Goal: Transaction & Acquisition: Purchase product/service

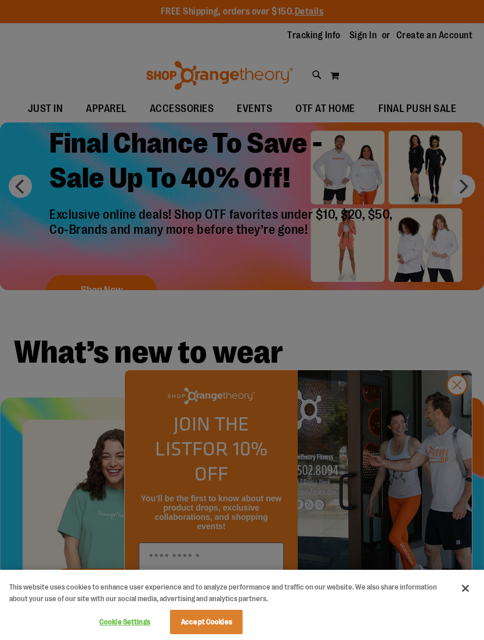
click at [205, 623] on button "Accept Cookies" at bounding box center [206, 622] width 73 height 24
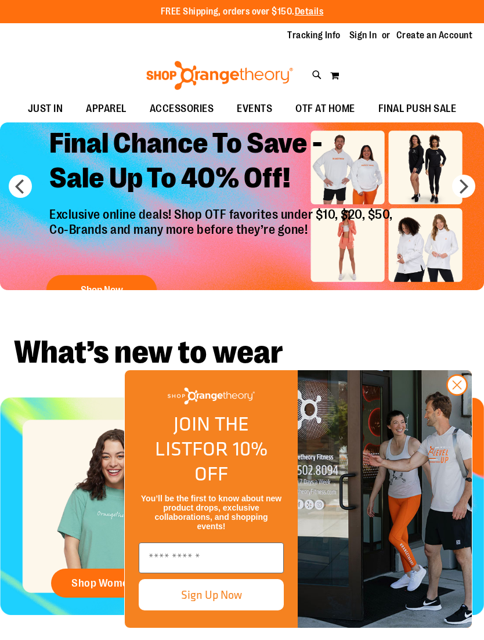
click at [461, 395] on circle "Close dialog" at bounding box center [456, 384] width 19 height 19
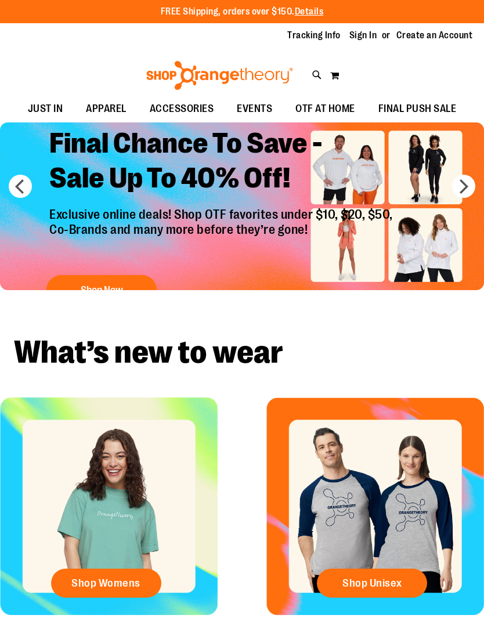
click at [117, 577] on span "Shop Womens" at bounding box center [105, 583] width 69 height 13
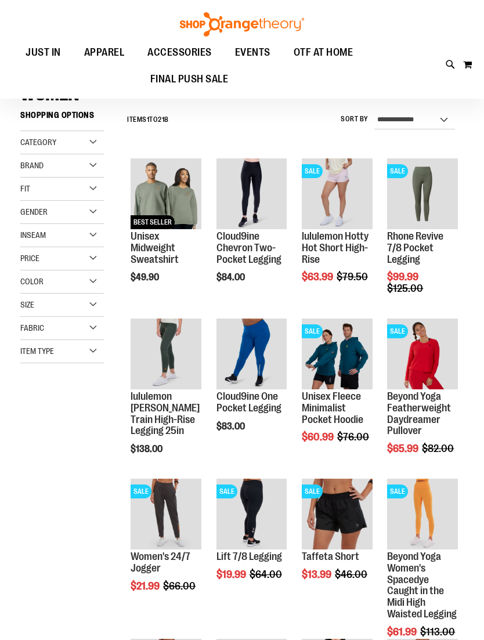
scroll to position [10, 0]
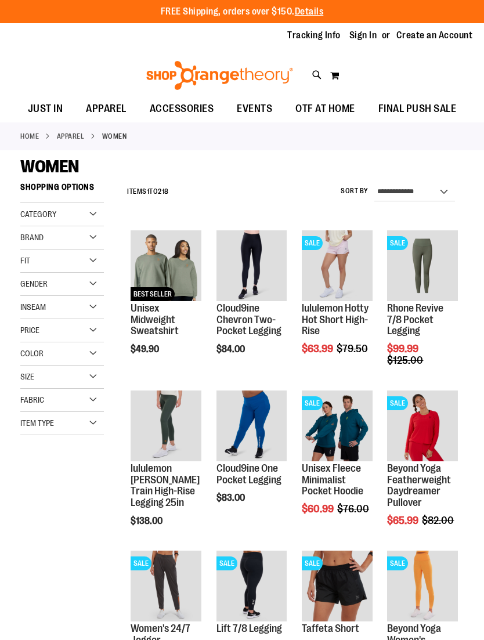
click at [95, 206] on div "Category" at bounding box center [62, 214] width 84 height 23
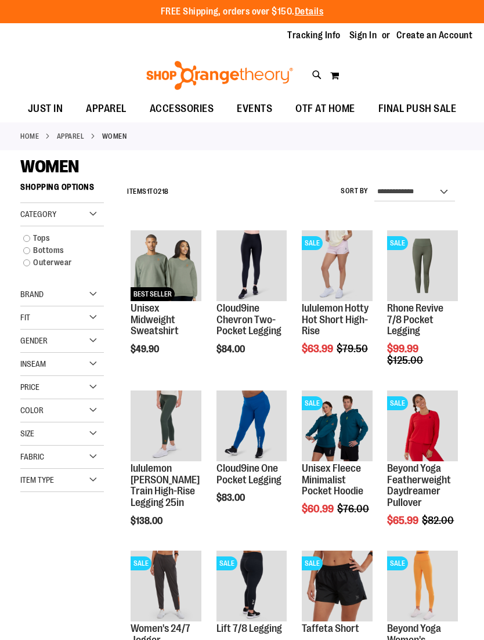
click at [29, 236] on link "Tops" at bounding box center [57, 238] width 80 height 12
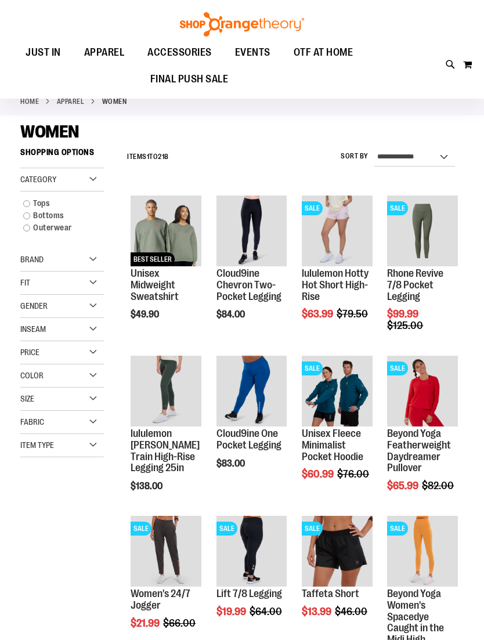
click at [32, 202] on link "Tops" at bounding box center [57, 203] width 80 height 12
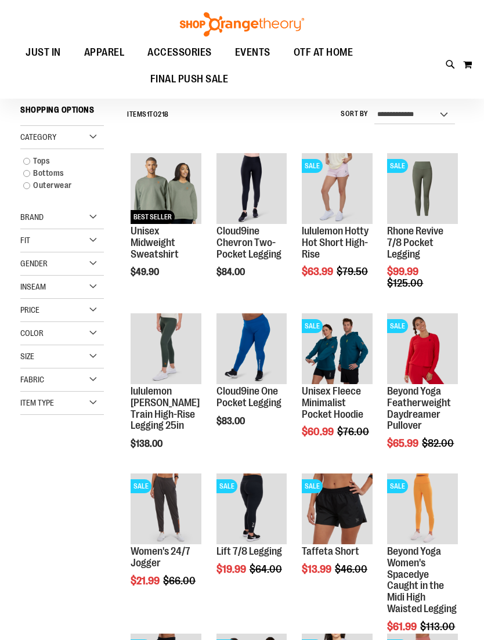
scroll to position [78, 0]
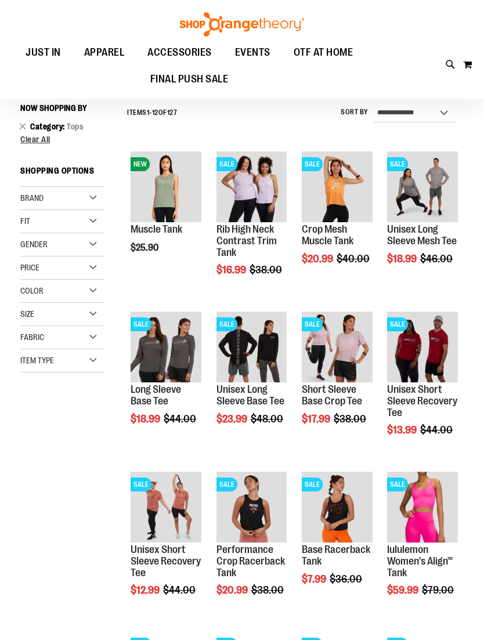
click at [91, 225] on div "Fit" at bounding box center [62, 221] width 84 height 23
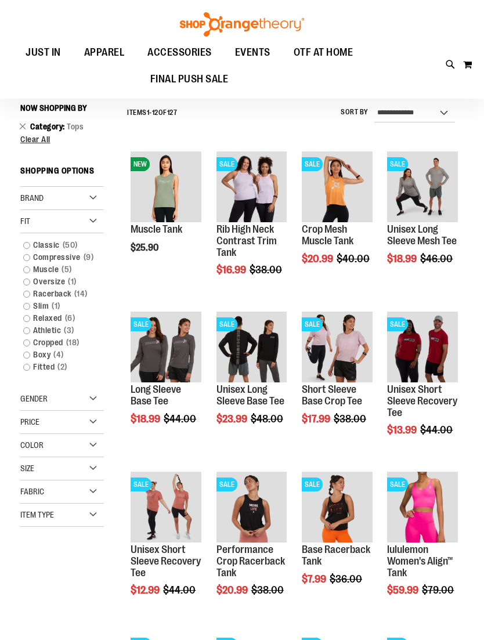
click at [27, 319] on link "Relaxed 6 items" at bounding box center [57, 318] width 80 height 12
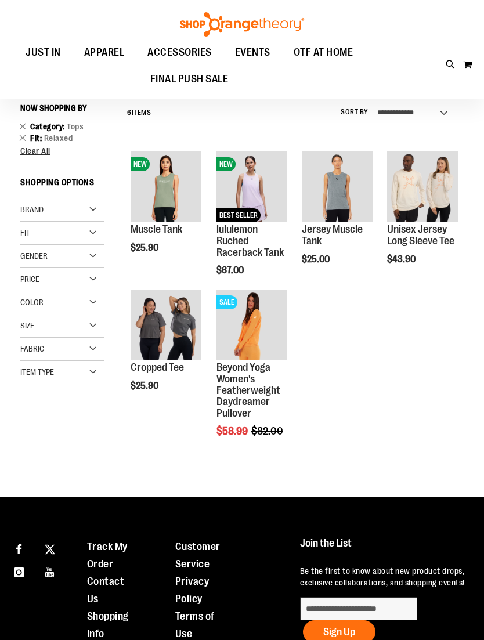
click at [178, 319] on span "Quickview" at bounding box center [158, 334] width 55 height 30
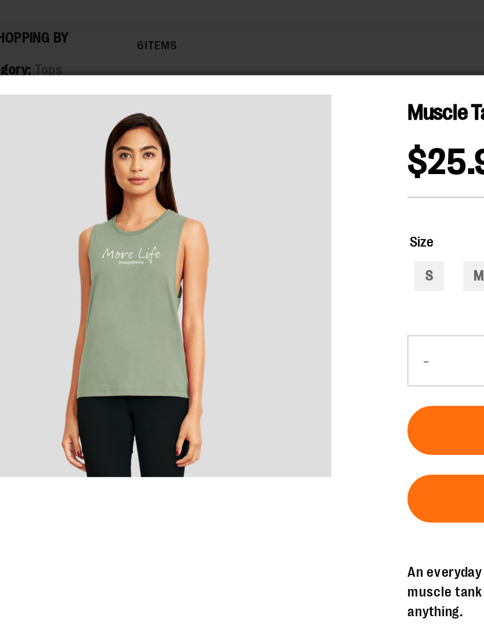
scroll to position [60, 0]
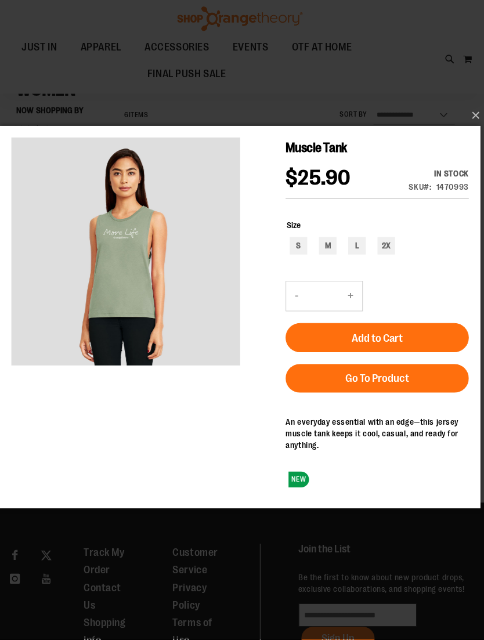
scroll to position [73, 0]
click at [469, 113] on button "×" at bounding box center [245, 120] width 477 height 26
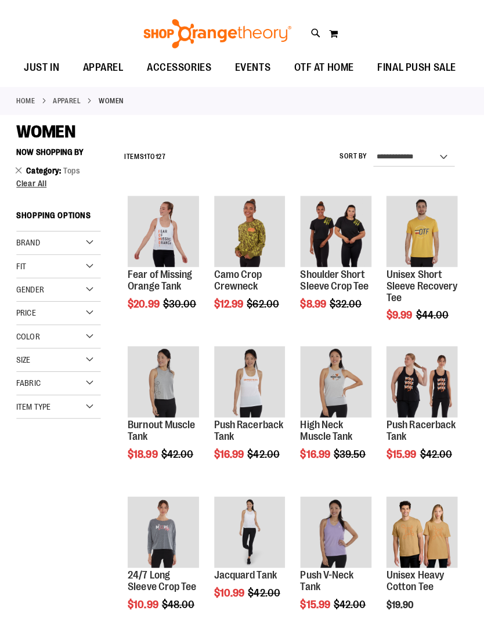
scroll to position [42, 4]
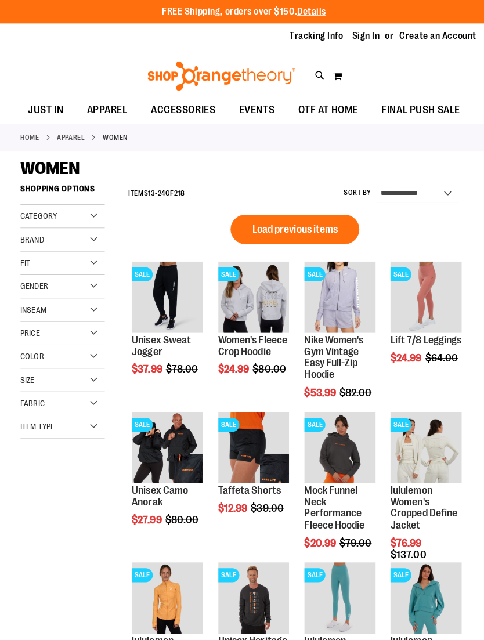
click at [91, 218] on div "Category" at bounding box center [62, 214] width 84 height 23
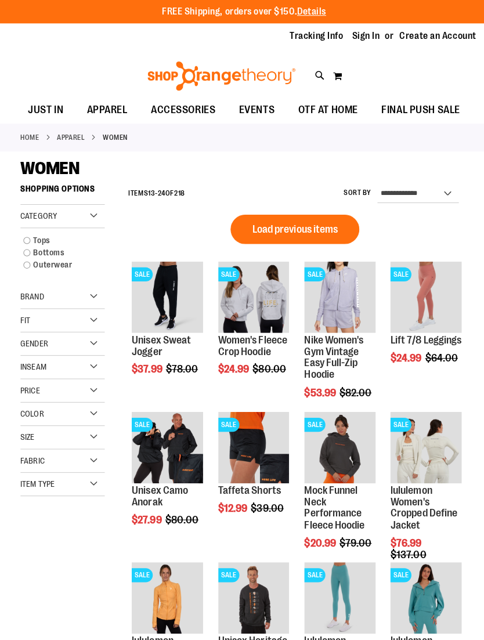
click at [34, 237] on link "Tops" at bounding box center [57, 238] width 80 height 12
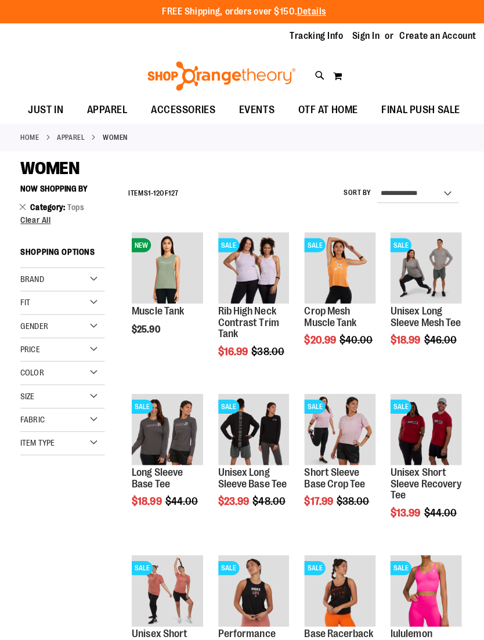
click at [75, 303] on div "Fit" at bounding box center [62, 300] width 84 height 23
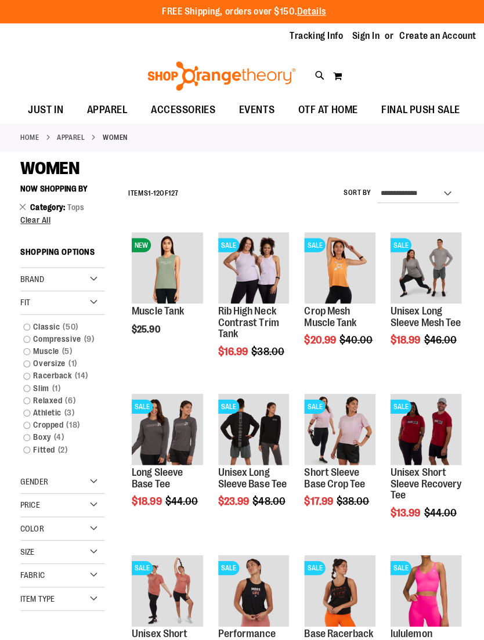
click at [30, 357] on link "Oversize 1 item" at bounding box center [57, 361] width 80 height 12
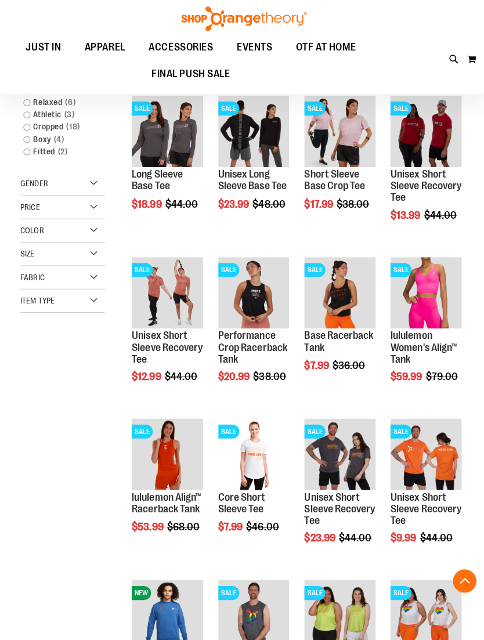
scroll to position [171, 0]
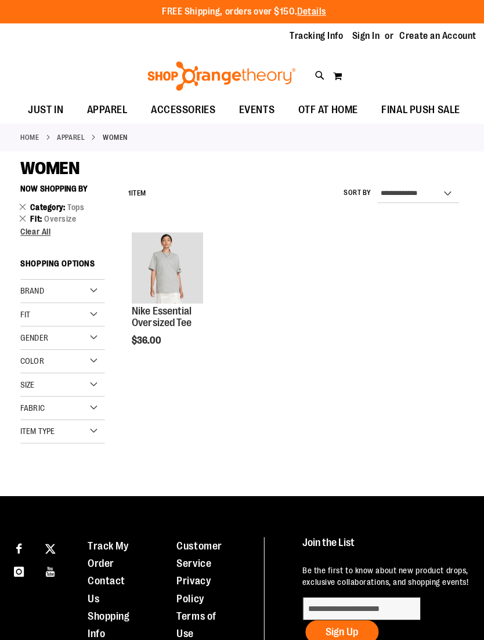
click at [178, 410] on span "Quickview" at bounding box center [158, 425] width 55 height 30
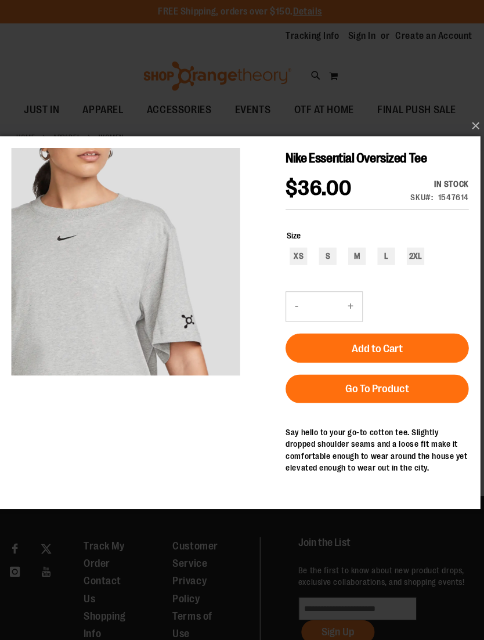
click at [473, 124] on button "×" at bounding box center [245, 125] width 477 height 26
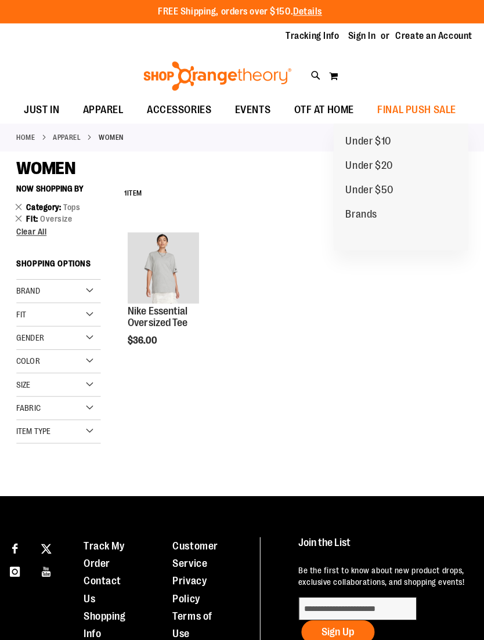
click at [367, 162] on span "Under $20" at bounding box center [369, 165] width 47 height 15
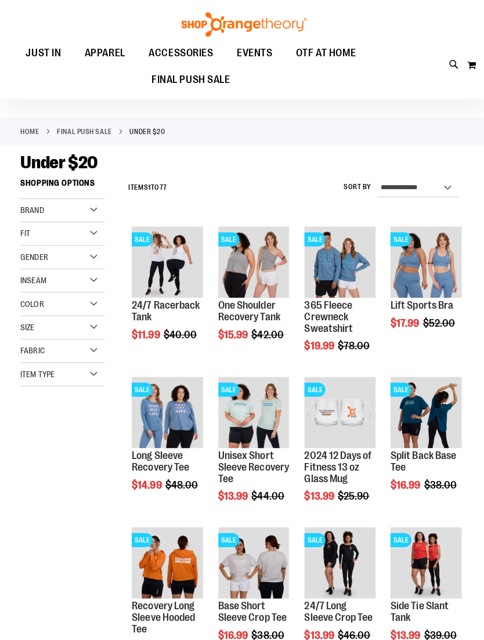
scroll to position [6, 0]
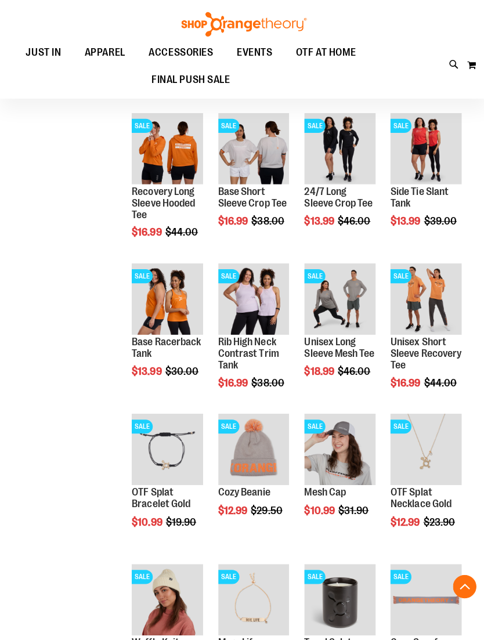
scroll to position [416, 0]
click at [176, 440] on span "Quickview" at bounding box center [158, 455] width 55 height 30
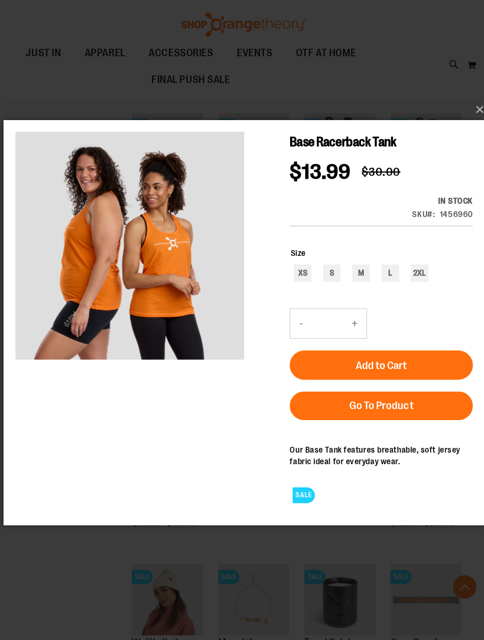
scroll to position [415, 0]
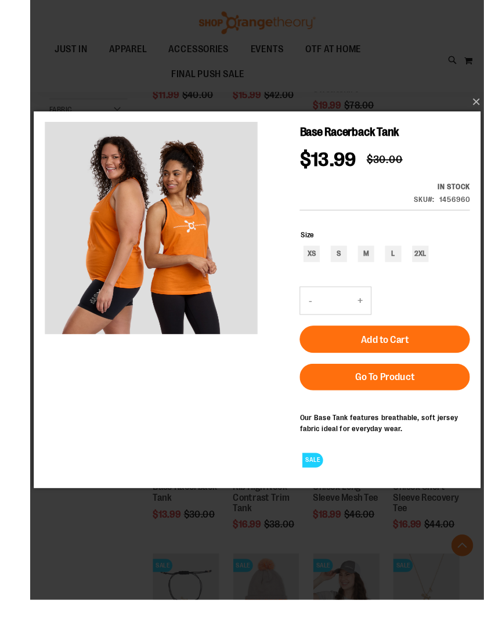
scroll to position [364, 0]
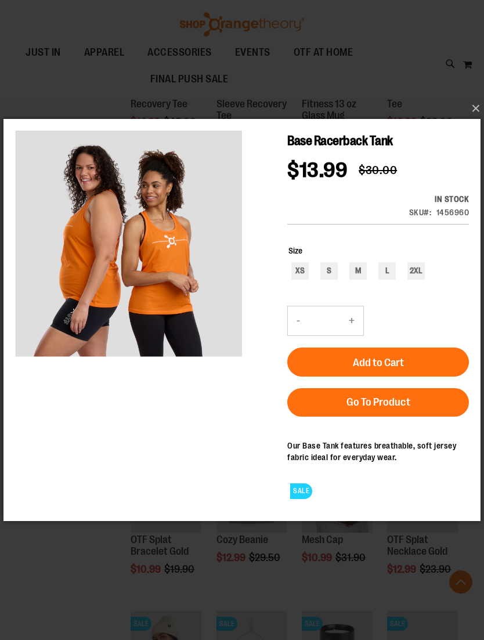
click at [469, 121] on button "×" at bounding box center [245, 109] width 477 height 26
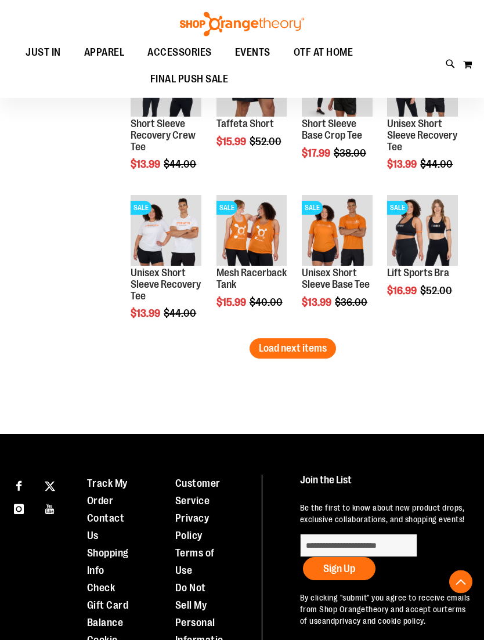
scroll to position [1228, 0]
click at [310, 350] on span "Load next items" at bounding box center [293, 348] width 68 height 12
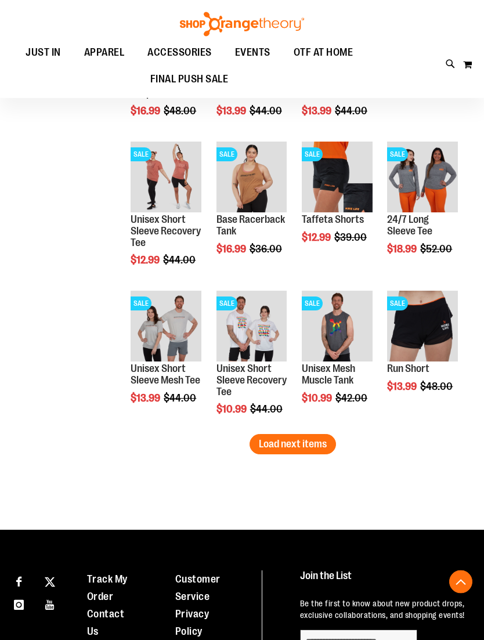
scroll to position [1580, 0]
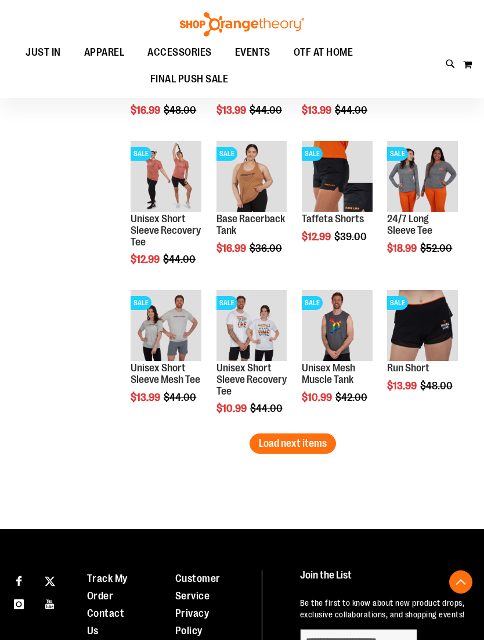
click at [304, 444] on span "Load next items" at bounding box center [293, 443] width 68 height 12
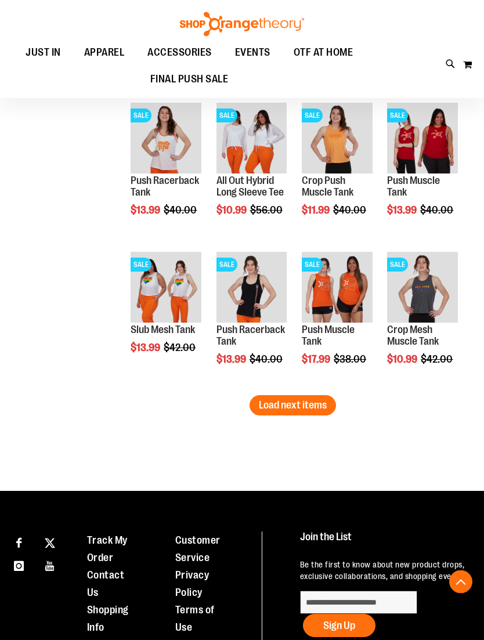
scroll to position [2066, 0]
click at [318, 403] on span "Load next items" at bounding box center [293, 405] width 68 height 12
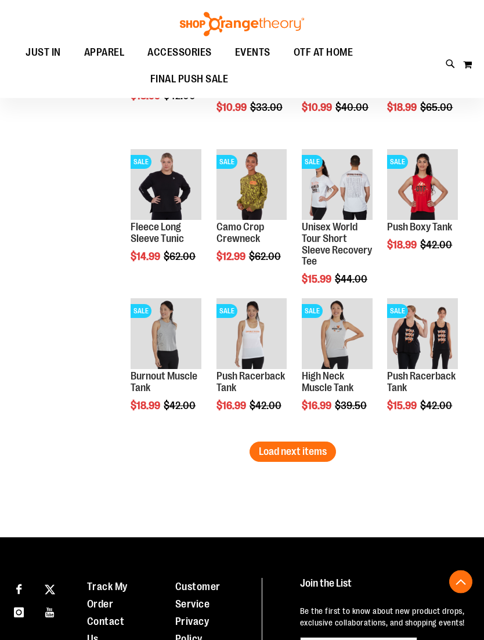
scroll to position [2466, 0]
click at [439, 317] on span "Quickview" at bounding box center [414, 332] width 55 height 30
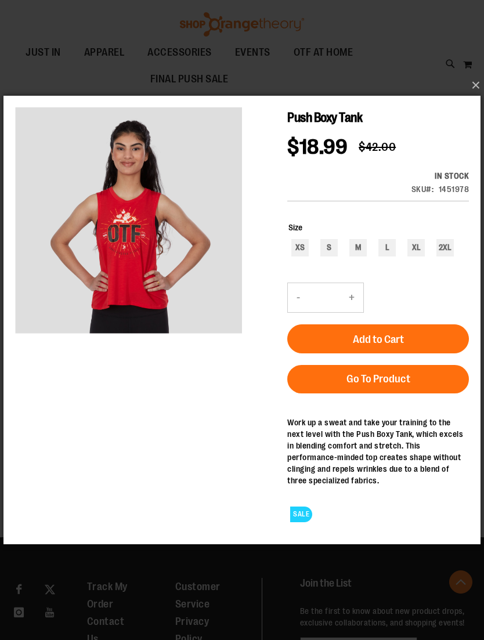
scroll to position [2466, 0]
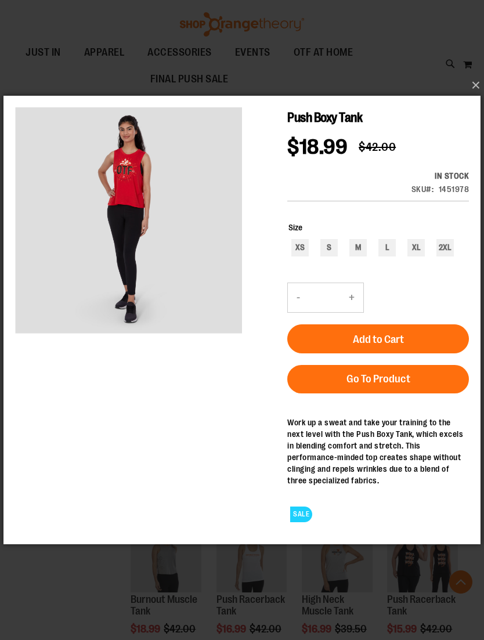
click at [471, 87] on button "×" at bounding box center [245, 86] width 477 height 26
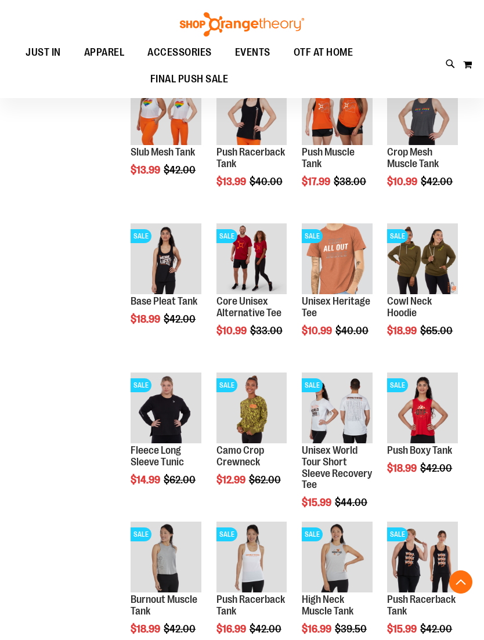
scroll to position [2466, 0]
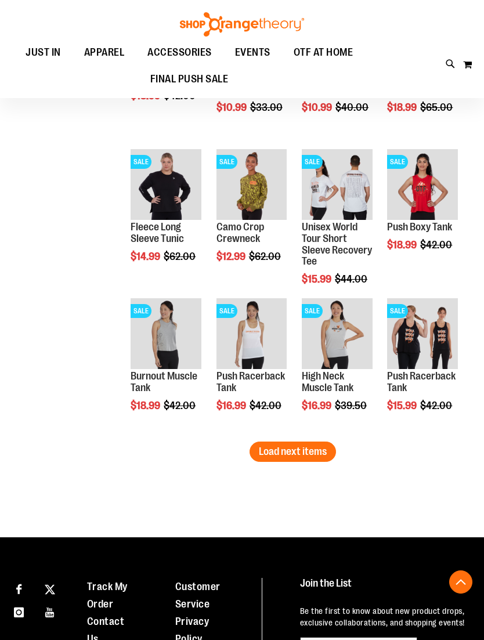
click at [310, 457] on span "Load next items" at bounding box center [293, 452] width 68 height 12
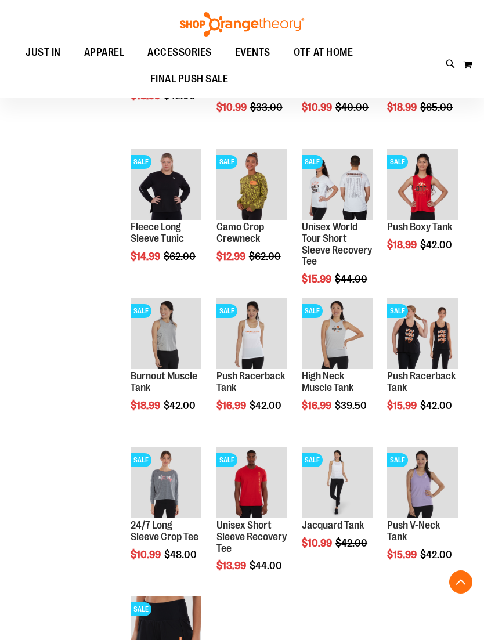
click at [428, 478] on span "Quickview" at bounding box center [414, 493] width 55 height 30
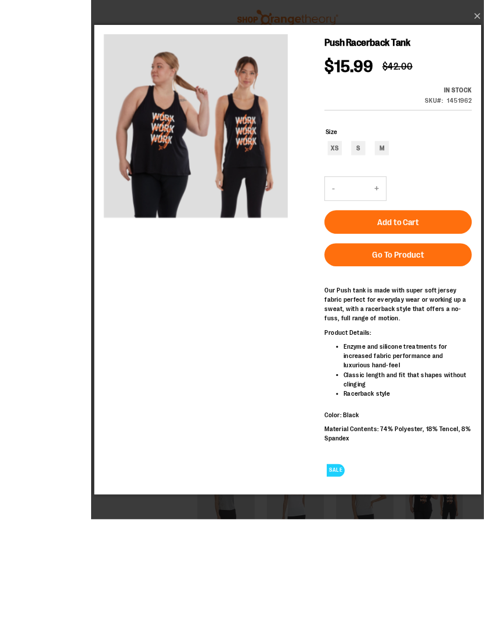
scroll to position [2329, 0]
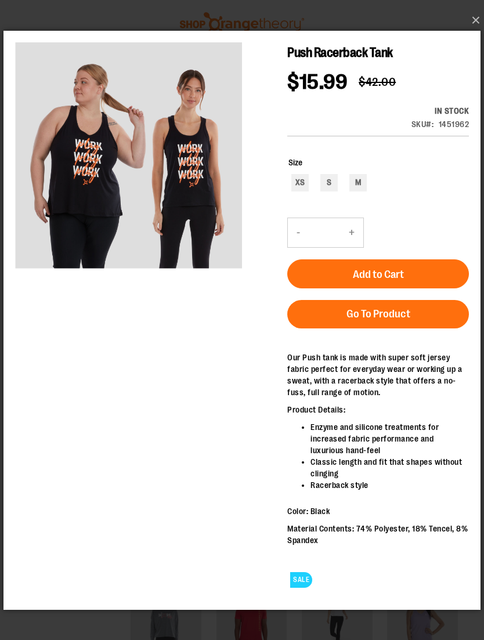
click at [469, 24] on button "×" at bounding box center [245, 21] width 477 height 26
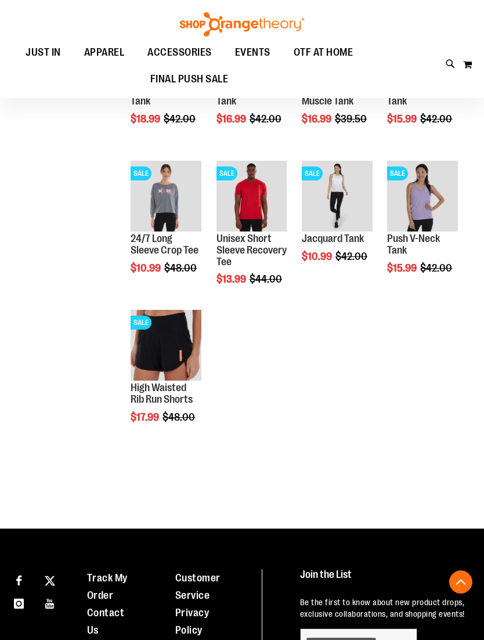
scroll to position [2747, 0]
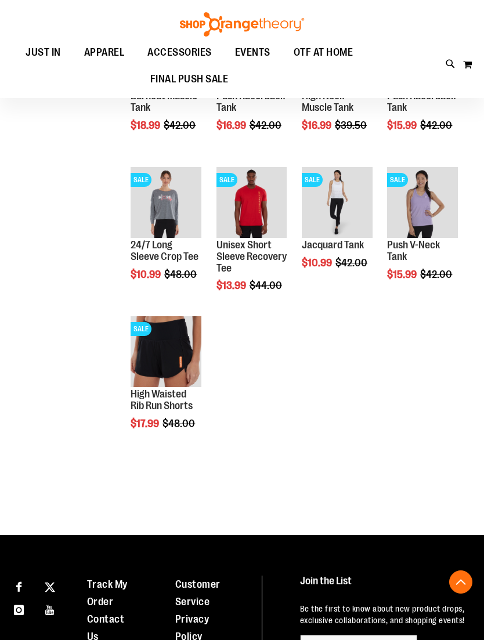
click at [185, 496] on span "Quickview" at bounding box center [158, 511] width 55 height 30
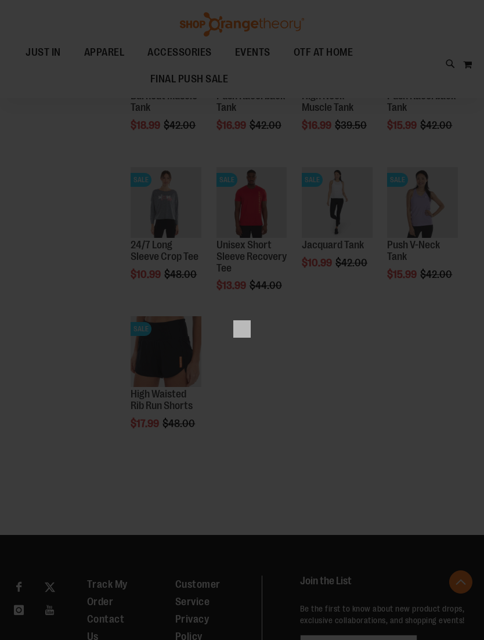
scroll to position [0, 0]
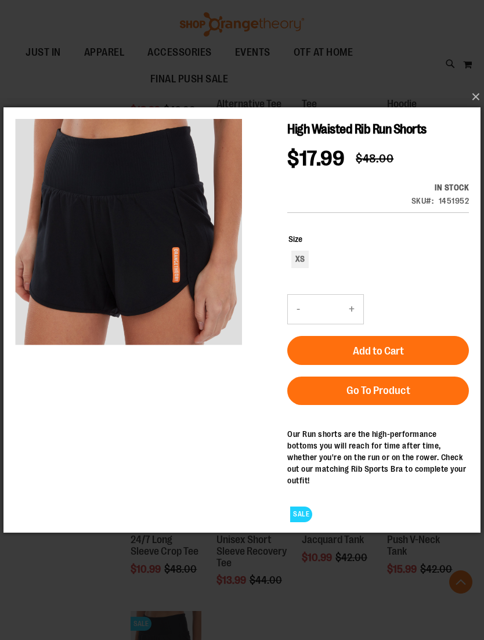
scroll to position [2451, 0]
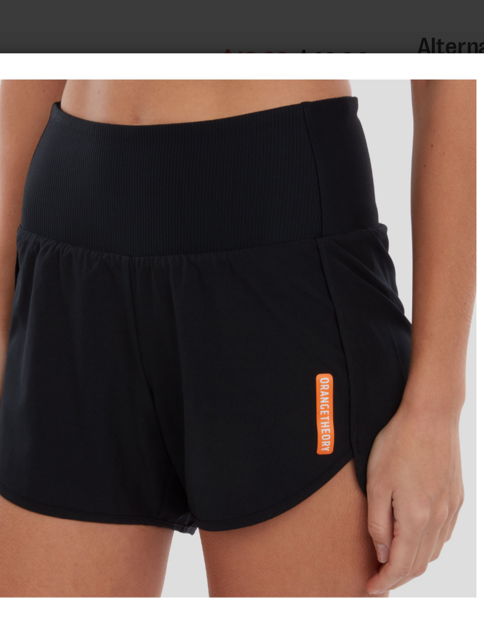
scroll to position [2374, 0]
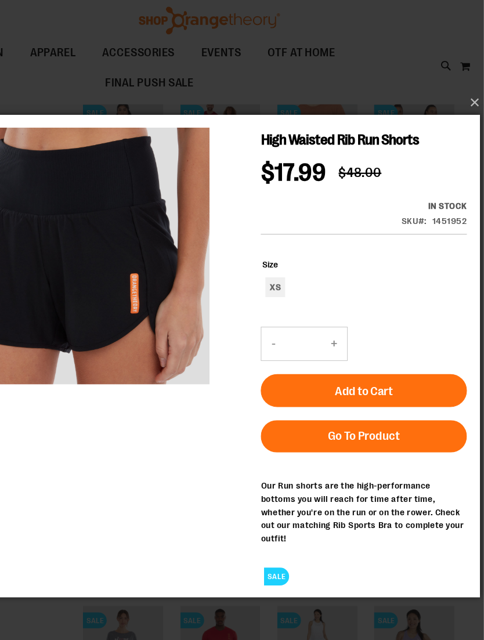
click at [414, 90] on button "×" at bounding box center [245, 97] width 477 height 26
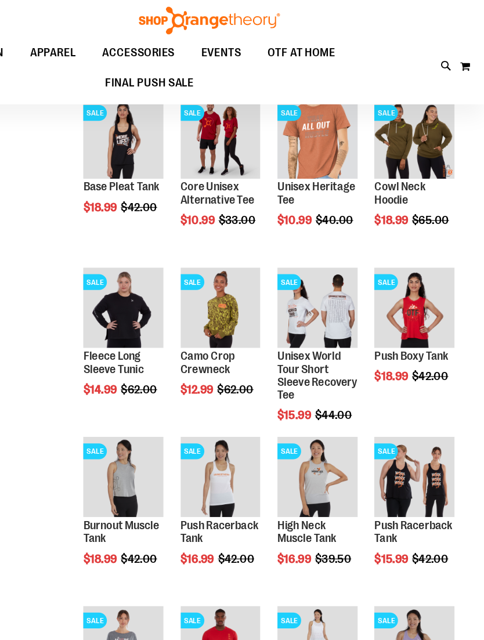
scroll to position [2671, 0]
